Goal: Navigation & Orientation: Find specific page/section

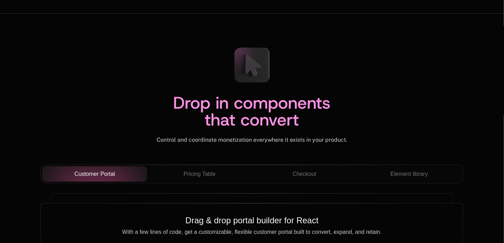
scroll to position [2457, 0]
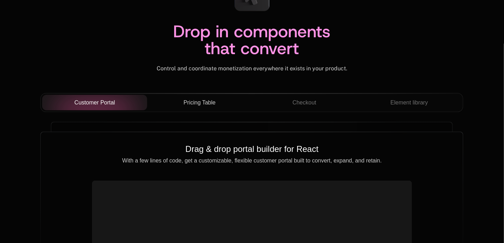
click at [205, 105] on span "Pricing Table" at bounding box center [200, 102] width 32 height 8
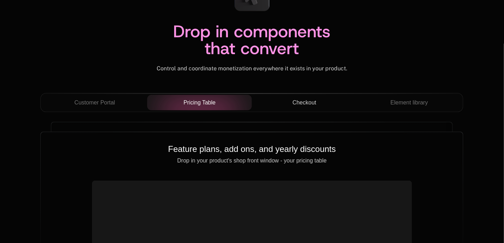
click at [305, 100] on span "Checkout" at bounding box center [305, 102] width 24 height 8
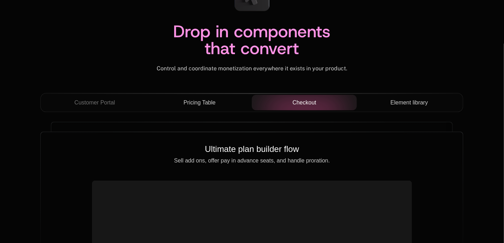
click at [393, 98] on span "Element library" at bounding box center [410, 102] width 38 height 8
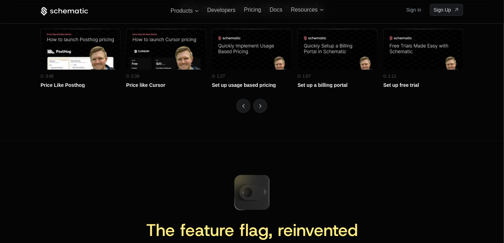
scroll to position [3068, 0]
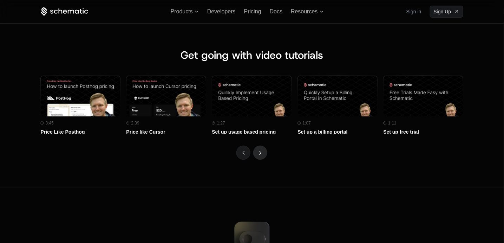
click at [259, 157] on button "Next" at bounding box center [260, 153] width 14 height 14
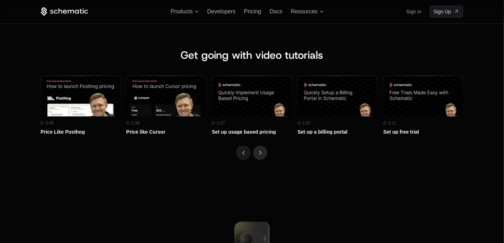
click at [259, 157] on button "Next" at bounding box center [260, 153] width 14 height 14
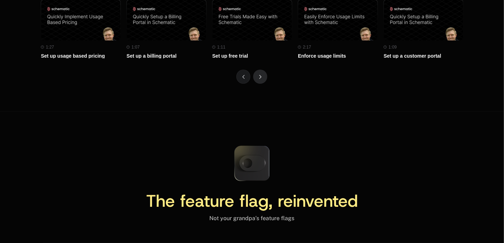
scroll to position [3241, 0]
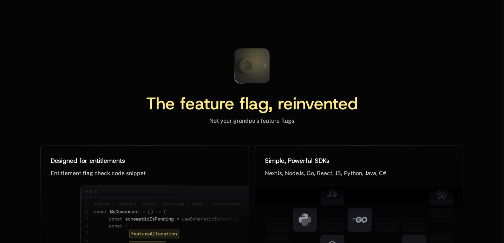
click at [246, 63] on icon at bounding box center [252, 66] width 47 height 47
click at [254, 65] on icon at bounding box center [252, 66] width 26 height 16
click at [251, 64] on icon at bounding box center [252, 66] width 47 height 47
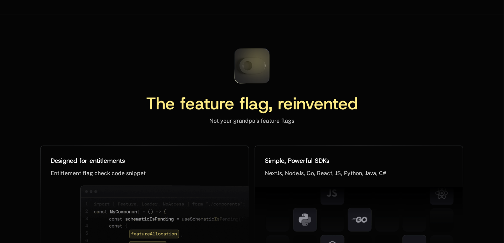
click at [251, 64] on icon at bounding box center [252, 66] width 47 height 47
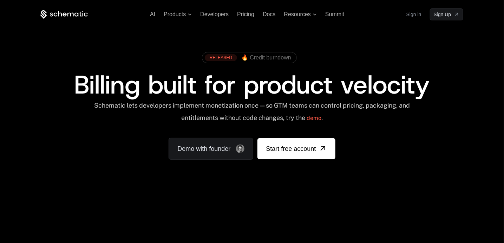
scroll to position [54, 0]
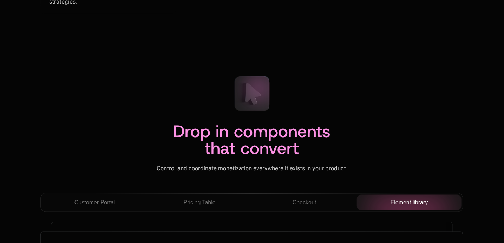
scroll to position [2405, 0]
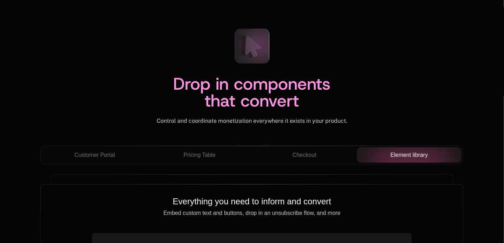
click at [258, 58] on icon at bounding box center [252, 46] width 47 height 47
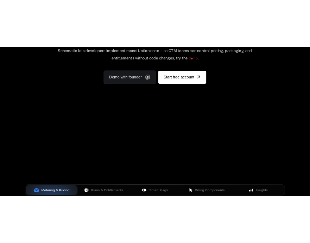
scroll to position [99, 0]
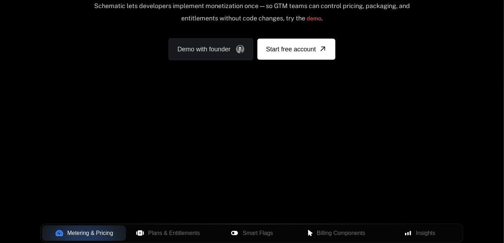
click at [313, 98] on div "AI Products Developers Pricing Docs Resources Summit Sign in Sign Up RELEASED 🔥…" at bounding box center [252, 6] width 504 height 210
click at [381, 129] on div "Your browser does not support the video tag." at bounding box center [252, 108] width 457 height 296
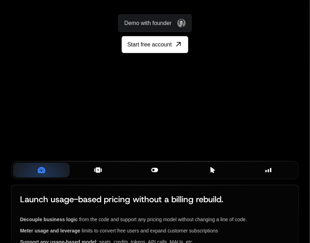
scroll to position [0, 195]
